Goal: Find specific page/section: Find specific page/section

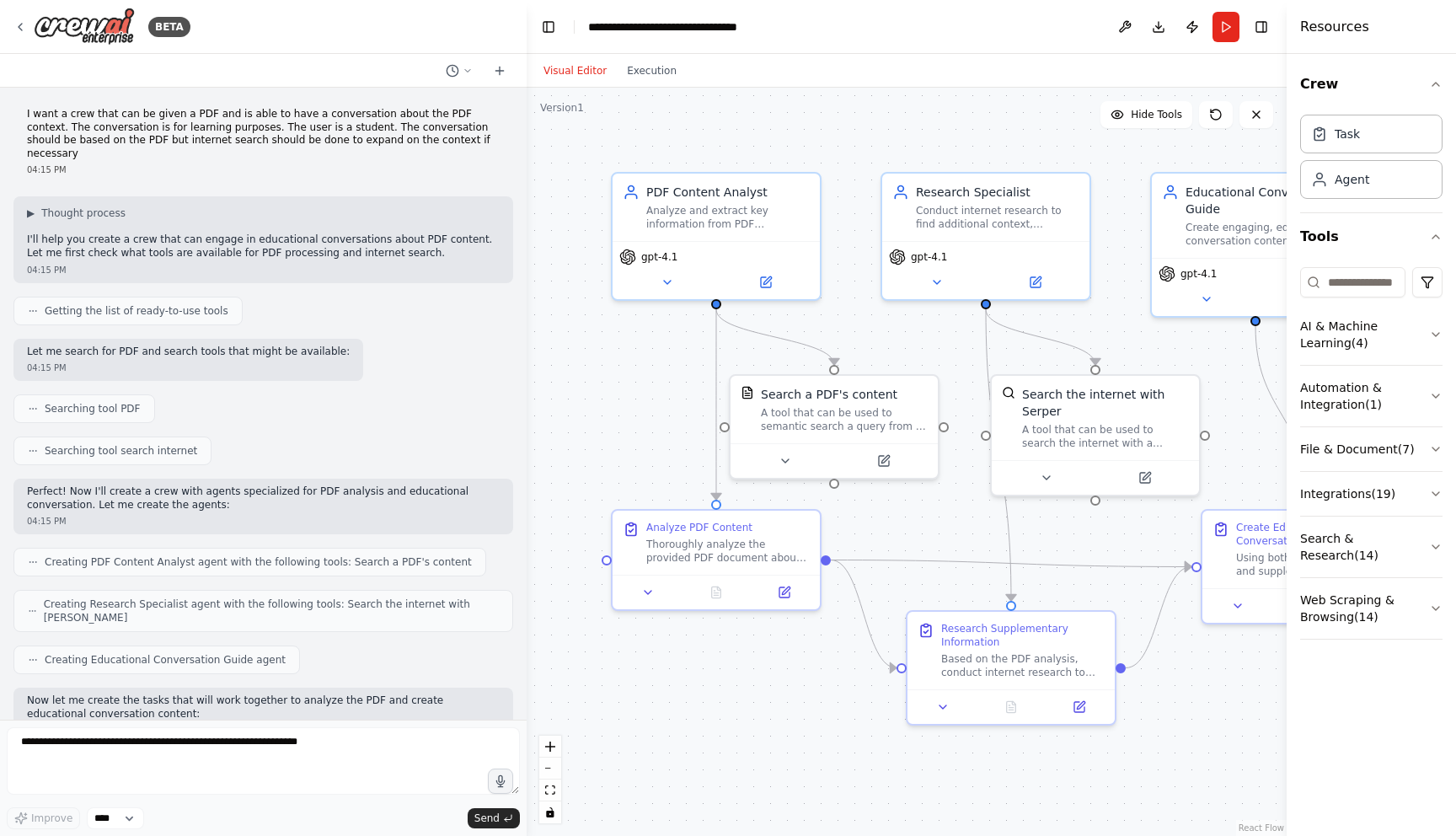
scroll to position [751, 0]
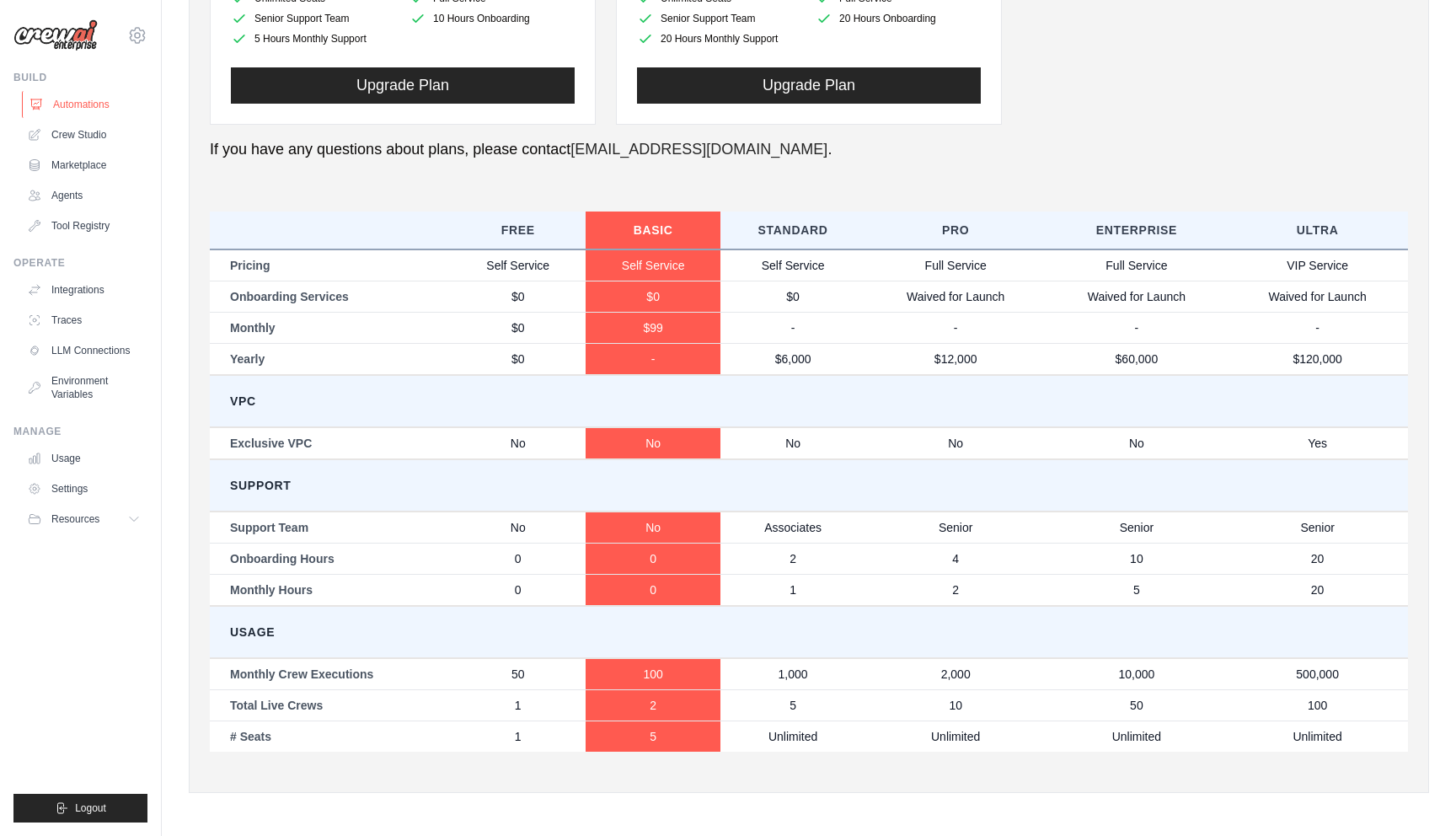
click at [100, 107] on link "Automations" at bounding box center [85, 104] width 127 height 27
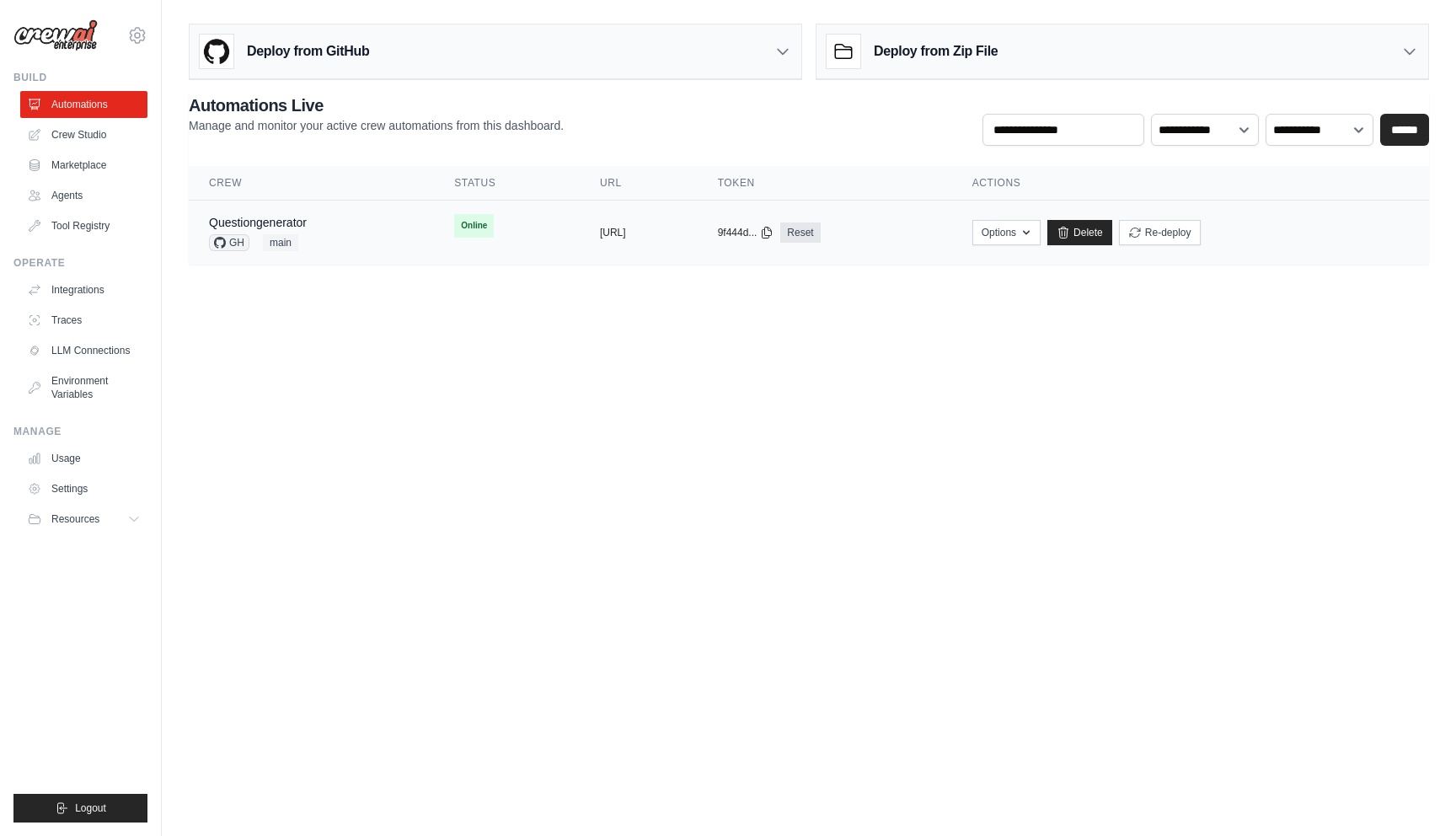
click at [313, 225] on div "Questiongenerator GH main" at bounding box center [311, 232] width 205 height 37
